Goal: Complete application form: Complete application form

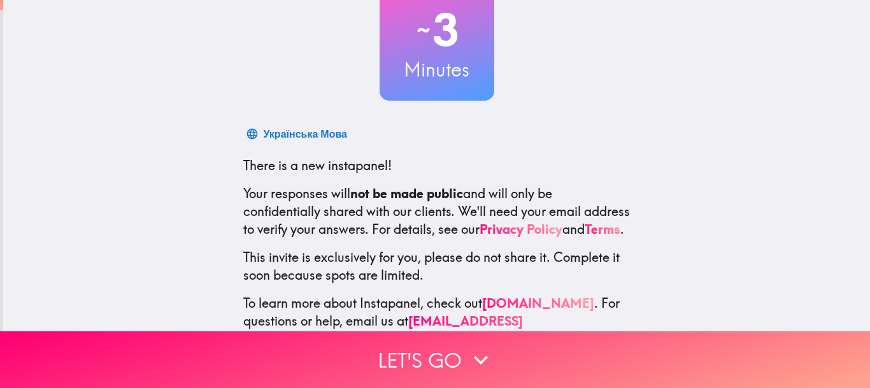
scroll to position [132, 0]
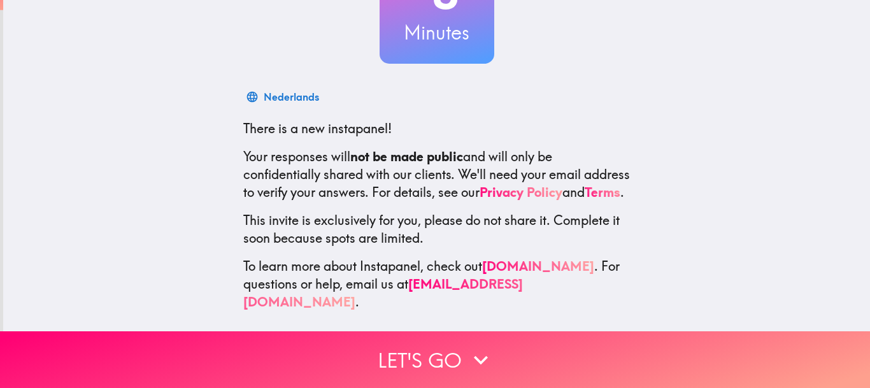
click at [432, 201] on p "Your responses will not be made public and will only be confidentially shared w…" at bounding box center [436, 174] width 387 height 53
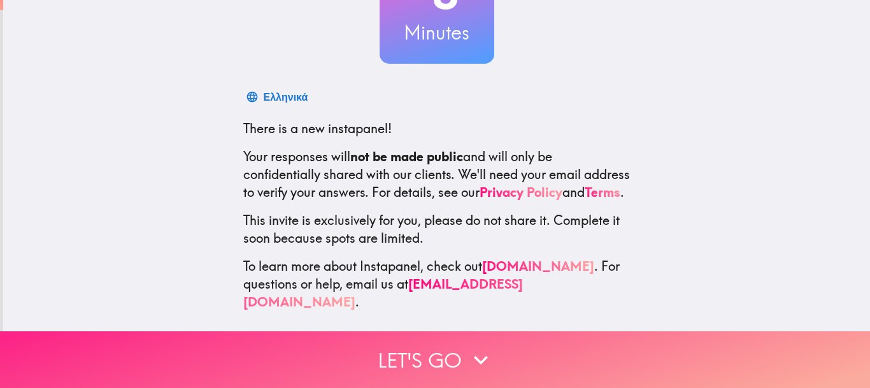
click at [588, 357] on button "Let's go" at bounding box center [435, 359] width 870 height 57
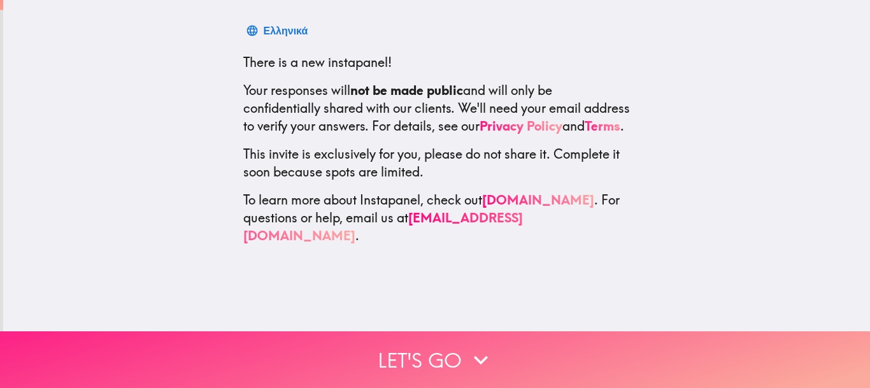
scroll to position [0, 0]
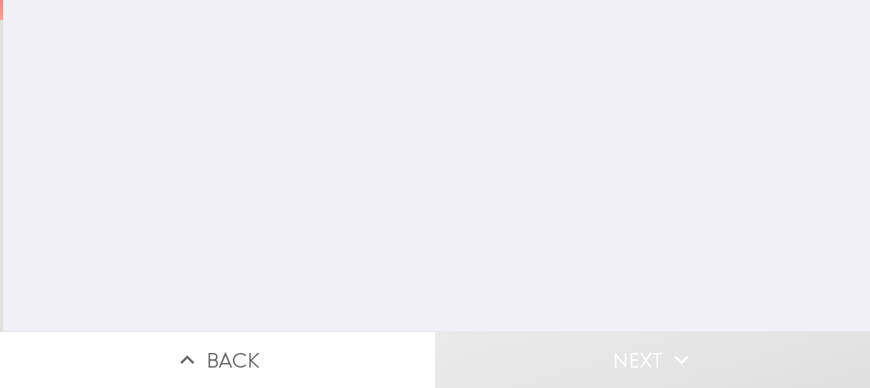
click at [448, 357] on button "Next" at bounding box center [652, 359] width 435 height 57
click at [351, 90] on input "number" at bounding box center [321, 102] width 166 height 39
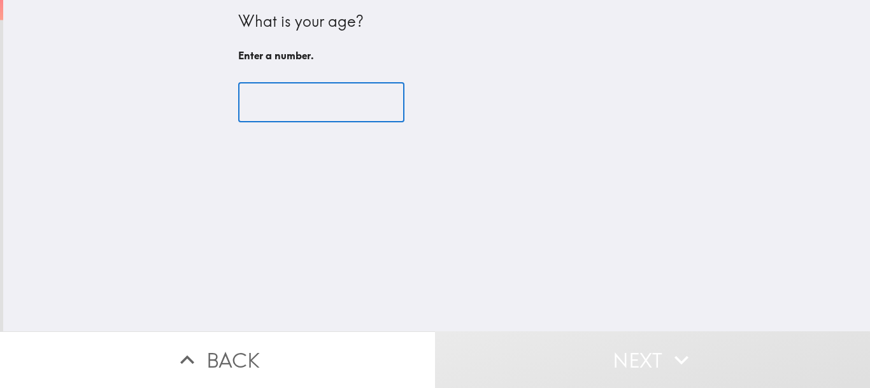
click at [351, 90] on input "number" at bounding box center [321, 102] width 166 height 39
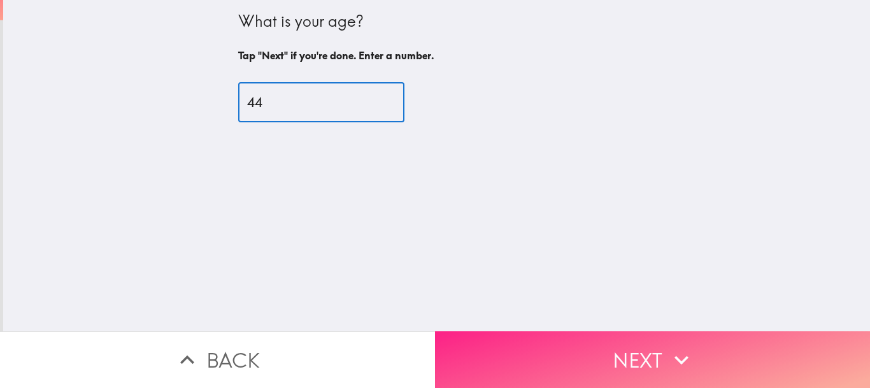
type input "44"
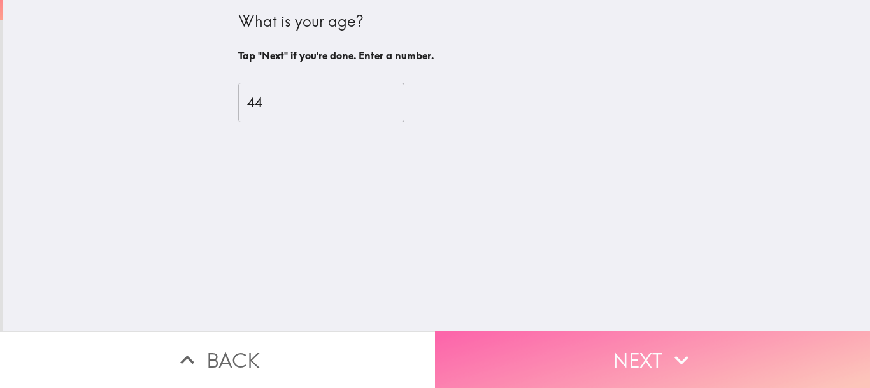
click at [748, 365] on button "Next" at bounding box center [652, 359] width 435 height 57
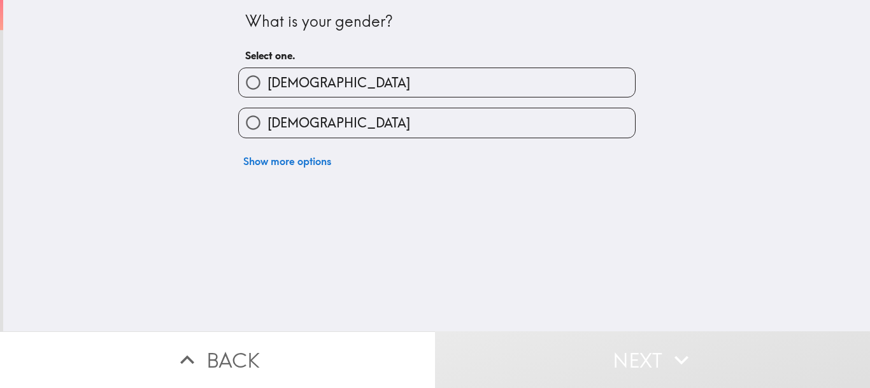
click at [344, 131] on label "[DEMOGRAPHIC_DATA]" at bounding box center [437, 122] width 396 height 29
click at [267, 131] on input "[DEMOGRAPHIC_DATA]" at bounding box center [253, 122] width 29 height 29
radio input "true"
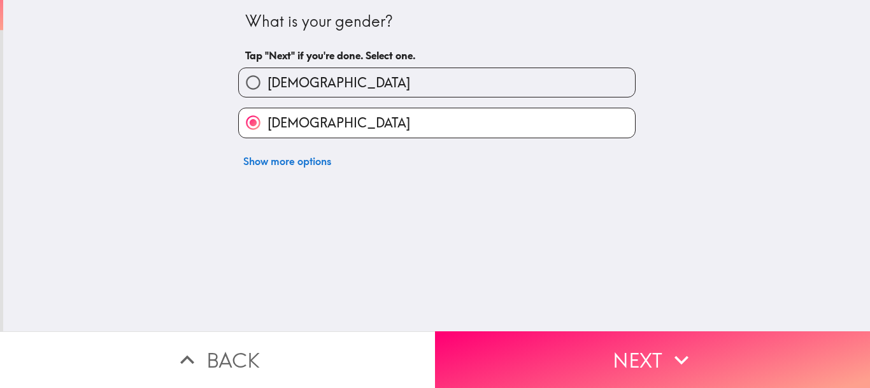
click at [344, 131] on label "[DEMOGRAPHIC_DATA]" at bounding box center [437, 122] width 396 height 29
click at [267, 131] on input "[DEMOGRAPHIC_DATA]" at bounding box center [253, 122] width 29 height 29
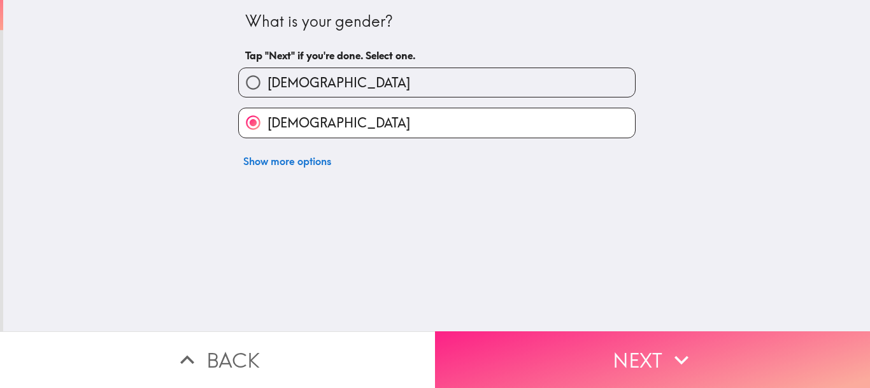
click at [681, 344] on button "Next" at bounding box center [652, 359] width 435 height 57
click at [681, 344] on div "Back Next" at bounding box center [435, 359] width 870 height 57
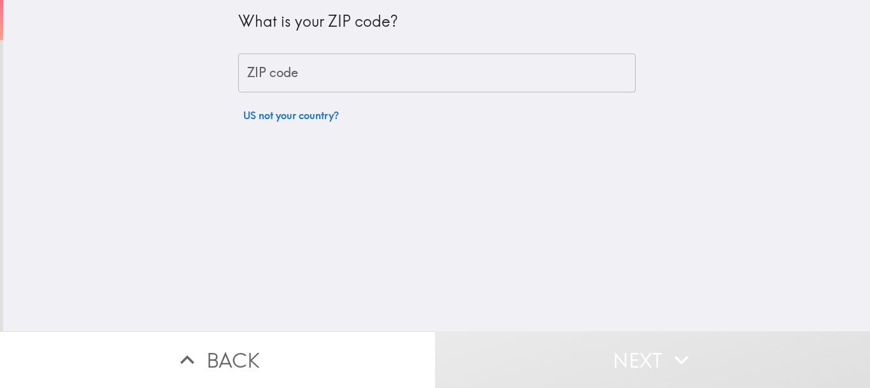
click at [295, 83] on input "ZIP code" at bounding box center [436, 72] width 397 height 39
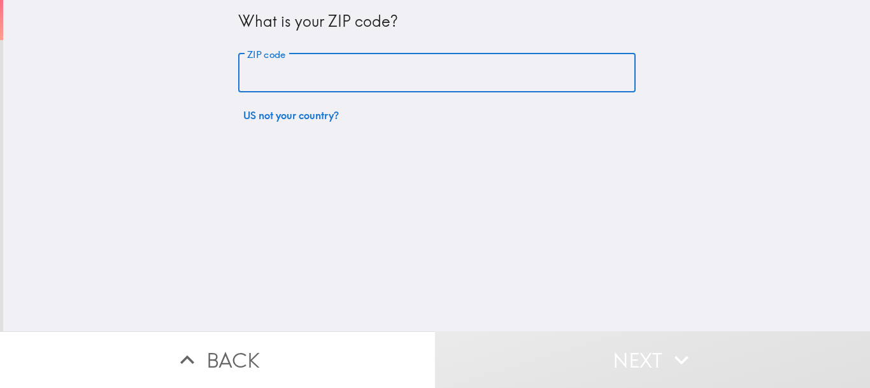
click at [295, 83] on input "ZIP code" at bounding box center [436, 72] width 397 height 39
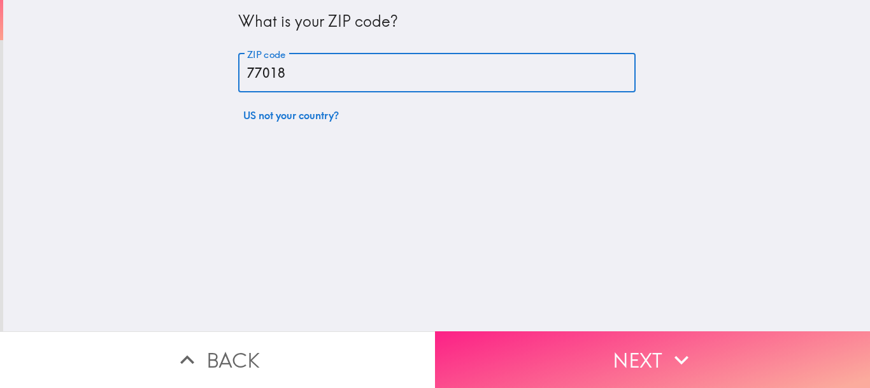
type input "77018"
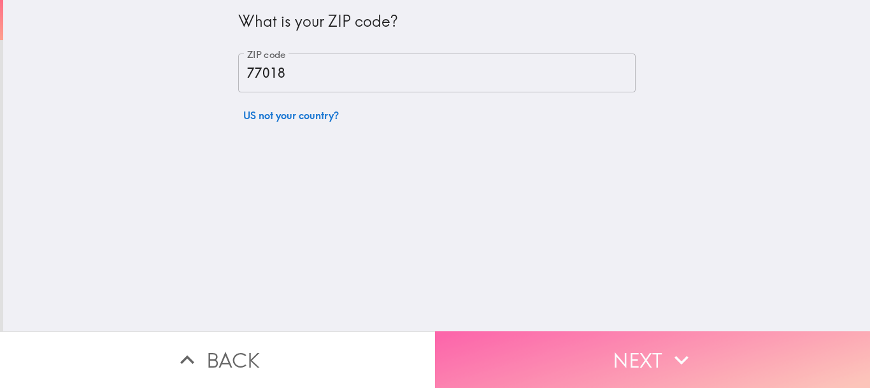
click at [642, 360] on button "Next" at bounding box center [652, 359] width 435 height 57
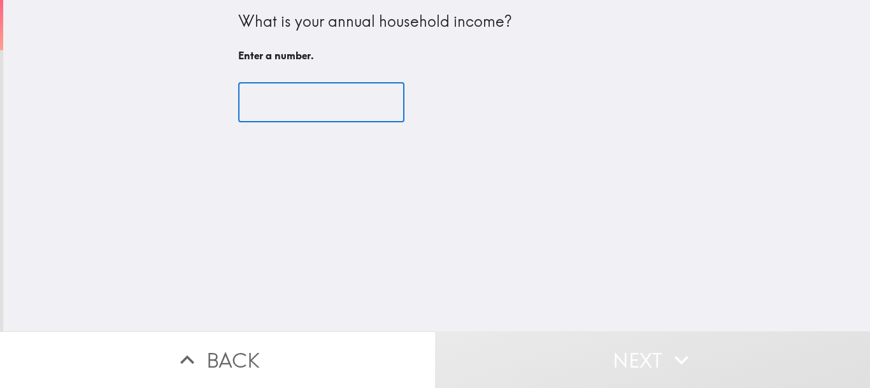
click at [311, 105] on input "number" at bounding box center [321, 102] width 166 height 39
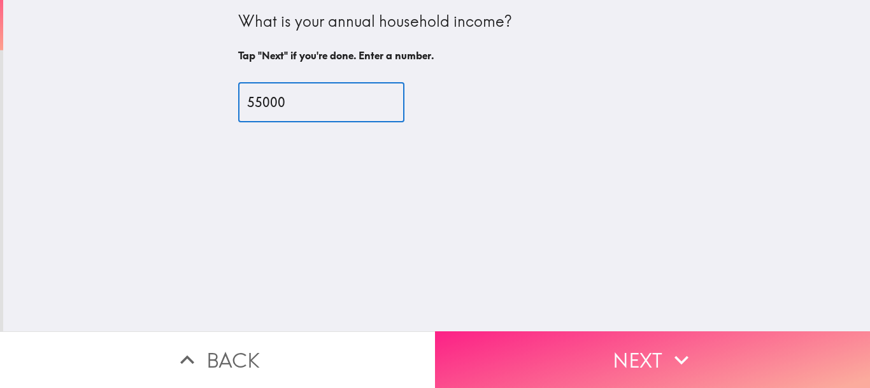
type input "55000"
click at [608, 356] on button "Next" at bounding box center [652, 359] width 435 height 57
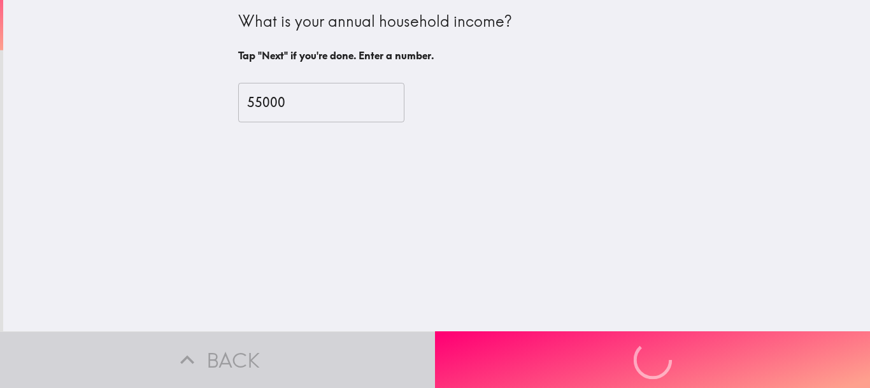
click at [608, 355] on div "Back Next" at bounding box center [435, 359] width 870 height 57
